Goal: Transaction & Acquisition: Purchase product/service

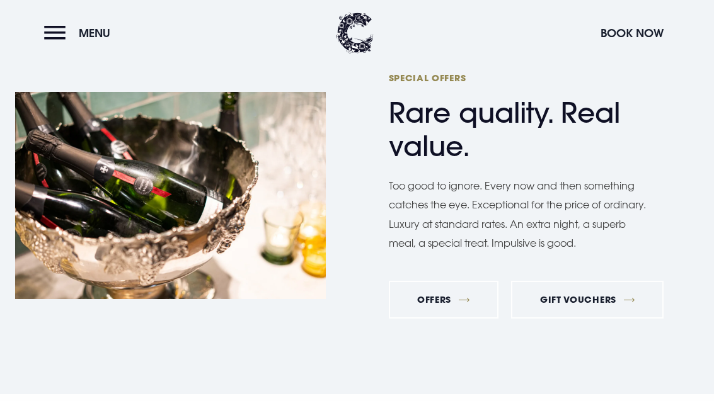
scroll to position [4629, 0]
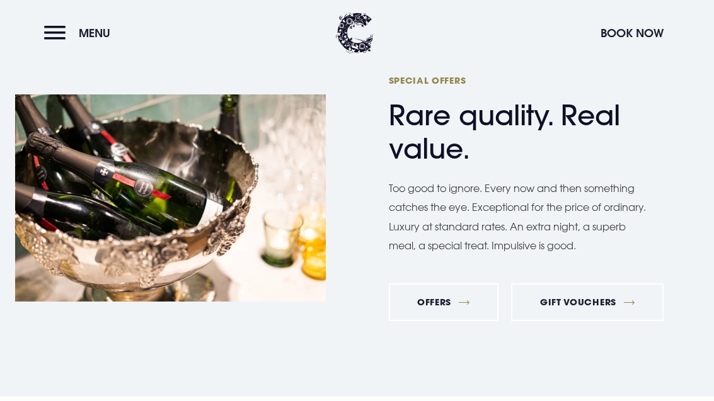
click at [443, 321] on link "Offers" at bounding box center [444, 303] width 110 height 38
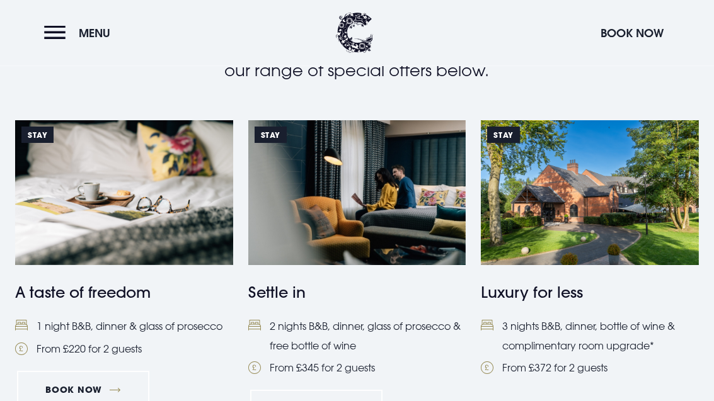
scroll to position [306, 0]
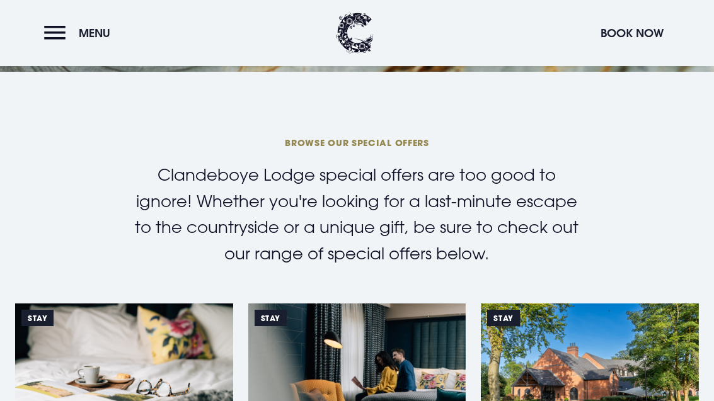
click at [55, 34] on button "Menu" at bounding box center [80, 33] width 72 height 27
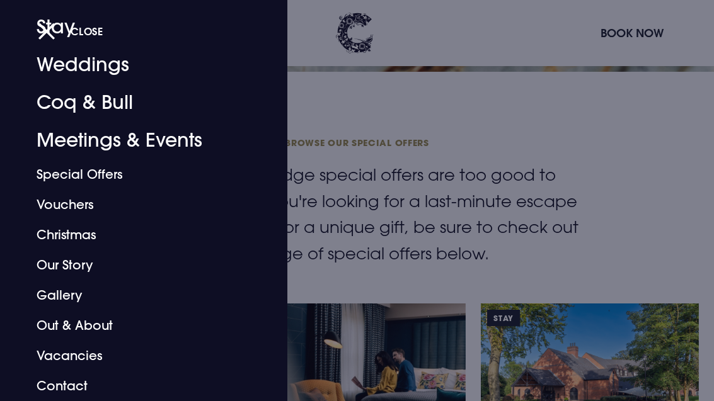
scroll to position [72, 0]
click at [73, 138] on link "Meetings & Events" at bounding box center [135, 141] width 197 height 38
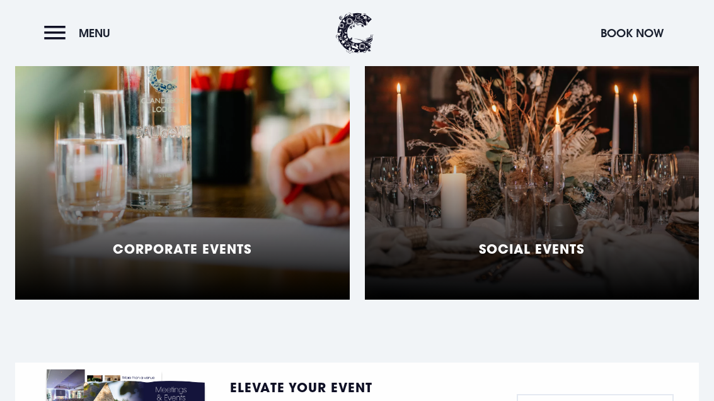
scroll to position [1071, 0]
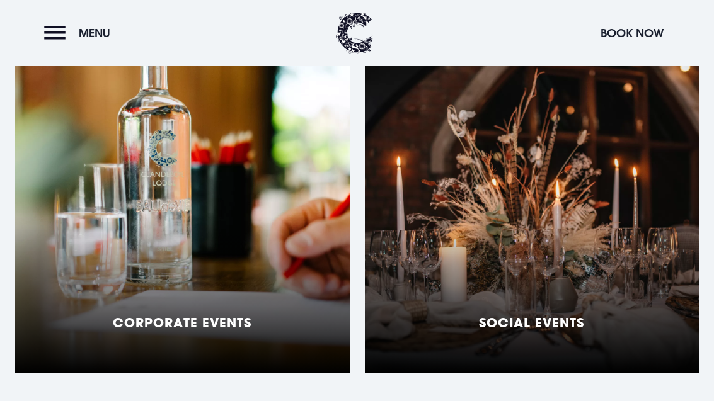
click at [572, 236] on div "Social Events" at bounding box center [532, 216] width 335 height 315
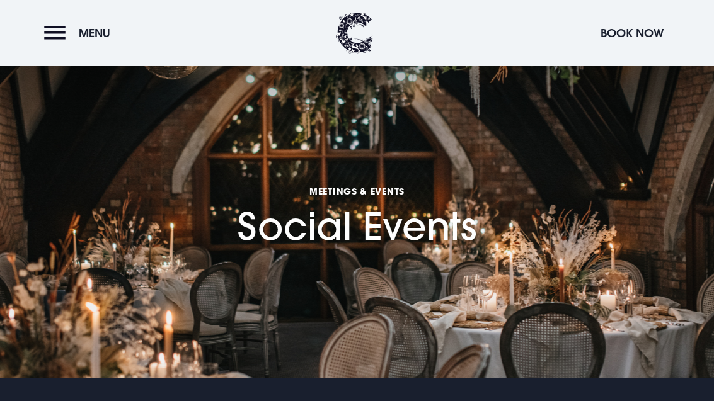
click at [64, 31] on button "Menu" at bounding box center [80, 33] width 72 height 27
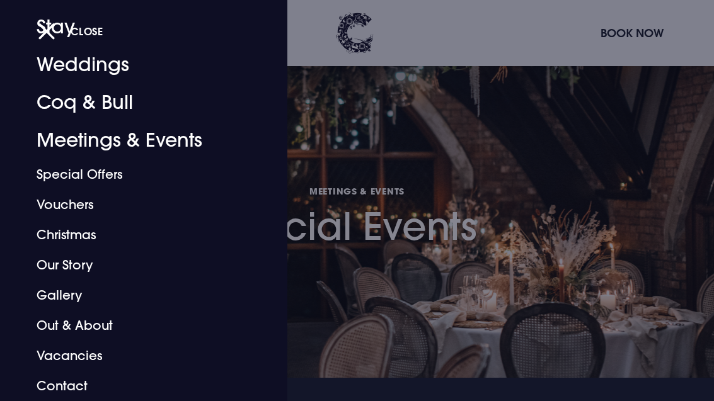
scroll to position [72, 0]
click at [76, 205] on link "Vouchers" at bounding box center [135, 205] width 197 height 30
